Goal: Information Seeking & Learning: Learn about a topic

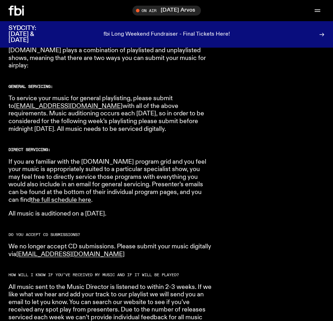
scroll to position [423, 0]
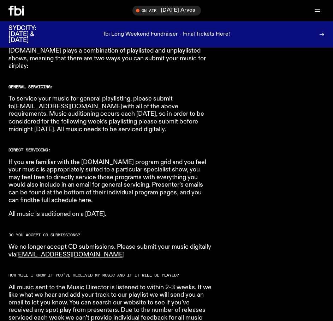
click at [91, 197] on link "the full schedule here" at bounding box center [61, 200] width 60 height 6
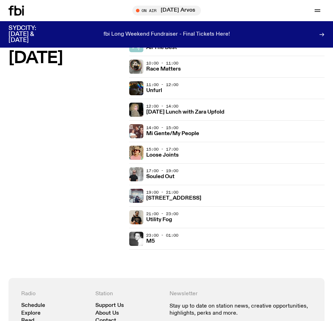
scroll to position [1567, 0]
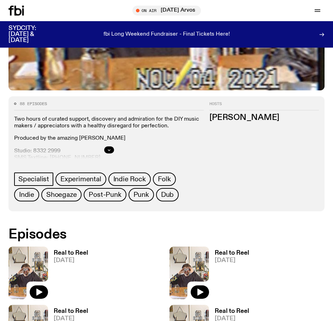
scroll to position [247, 0]
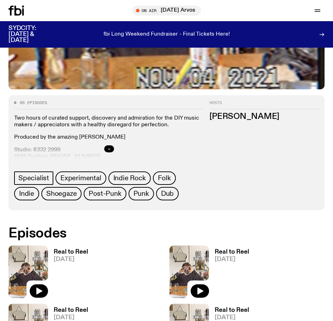
click at [107, 148] on button "button" at bounding box center [109, 148] width 10 height 7
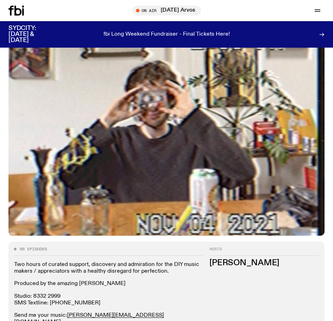
scroll to position [0, 0]
